Goal: Information Seeking & Learning: Learn about a topic

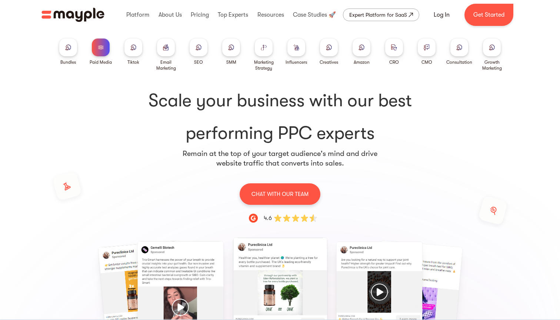
click at [198, 49] on img at bounding box center [199, 47] width 6 height 6
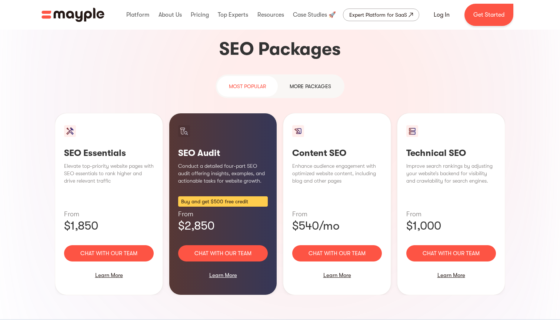
scroll to position [472, 0]
